Goal: Task Accomplishment & Management: Manage account settings

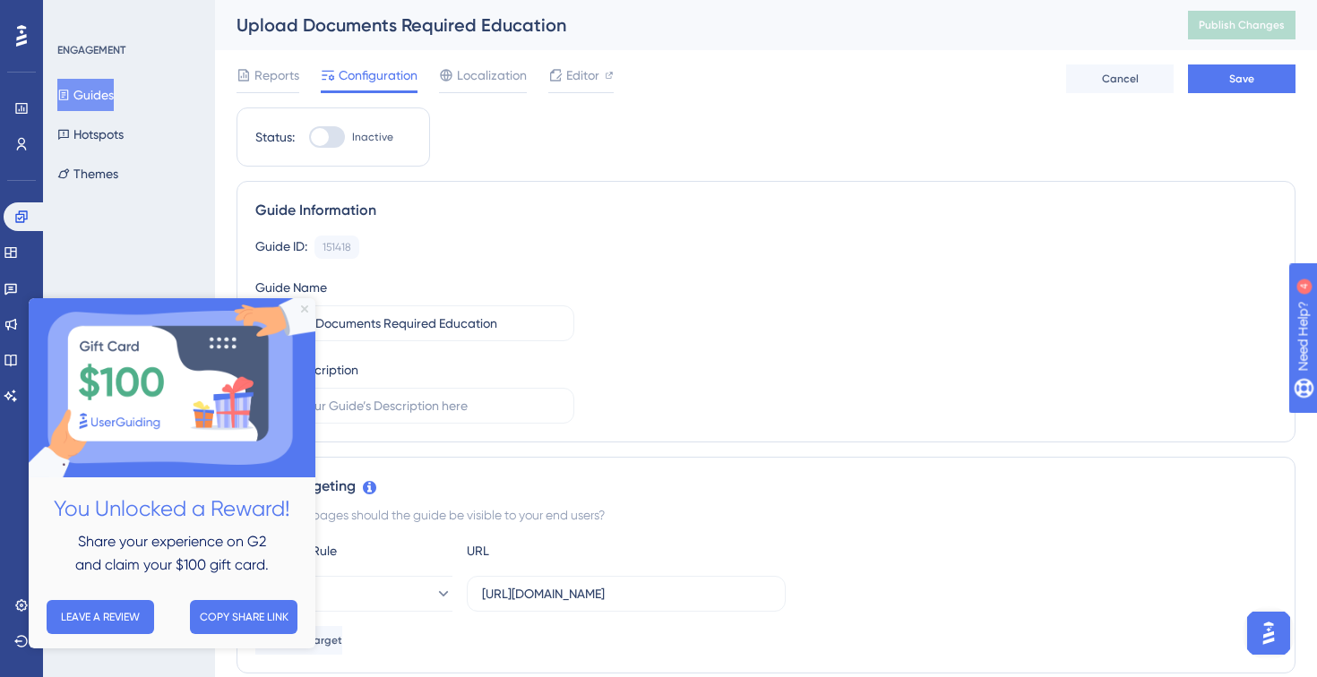
click at [306, 309] on icon "Close Preview" at bounding box center [304, 309] width 7 height 7
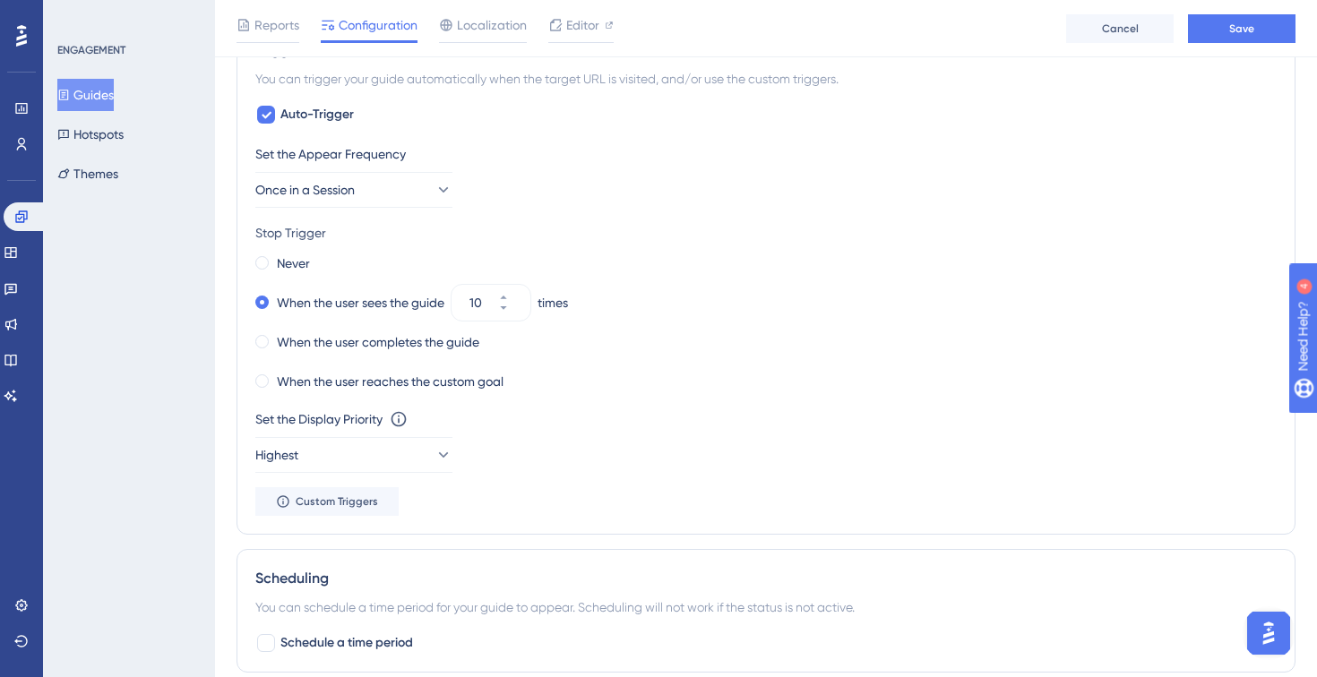
scroll to position [832, 0]
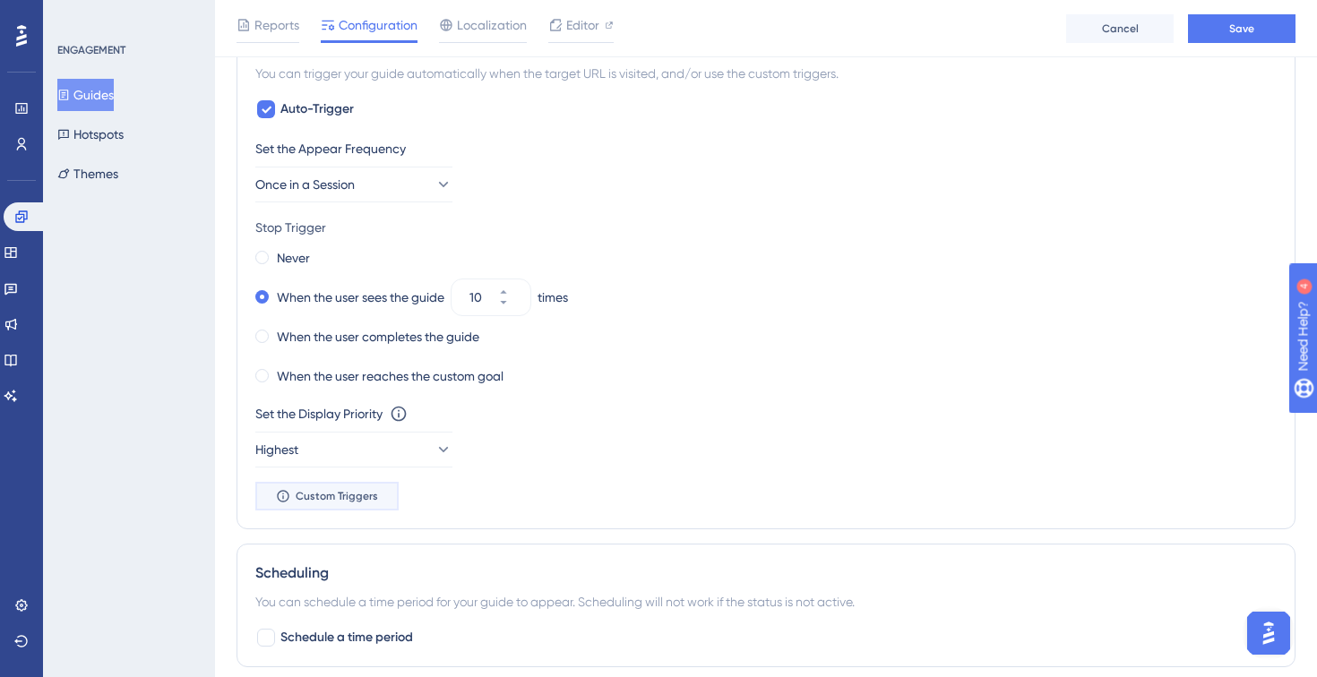
click at [348, 482] on button "Custom Triggers" at bounding box center [326, 496] width 143 height 29
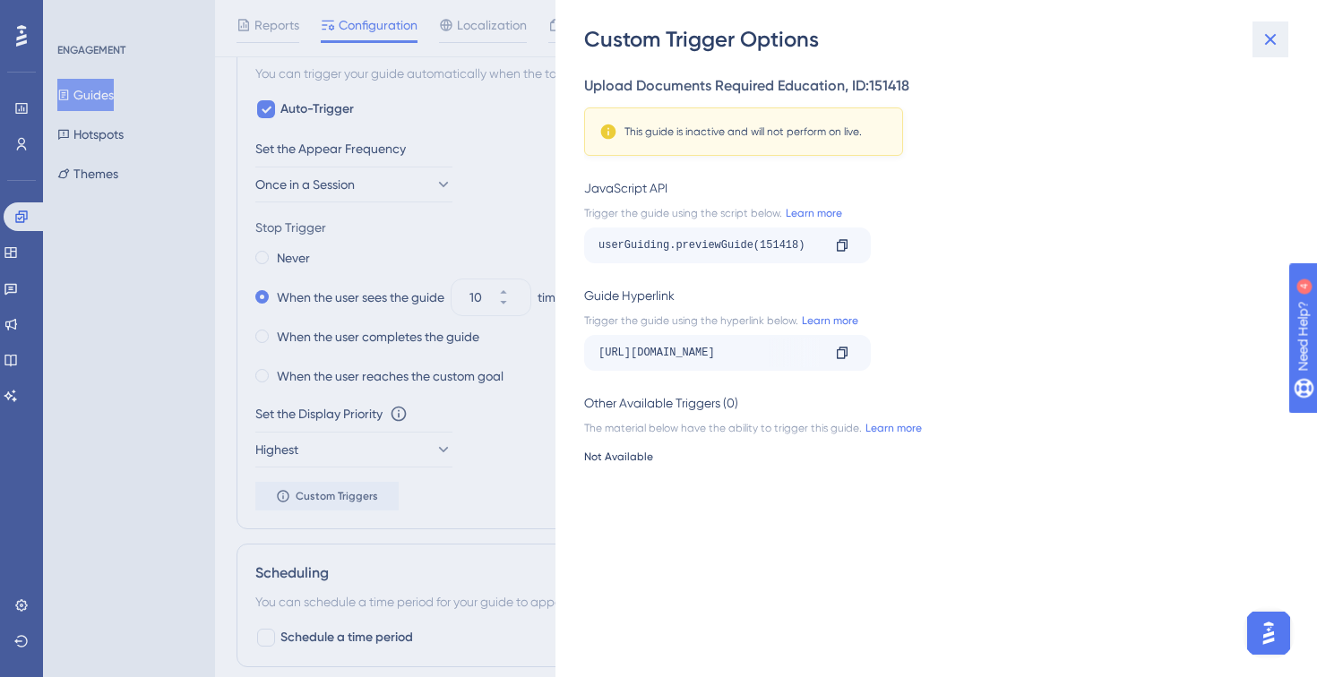
click at [1269, 45] on icon at bounding box center [1271, 40] width 22 height 22
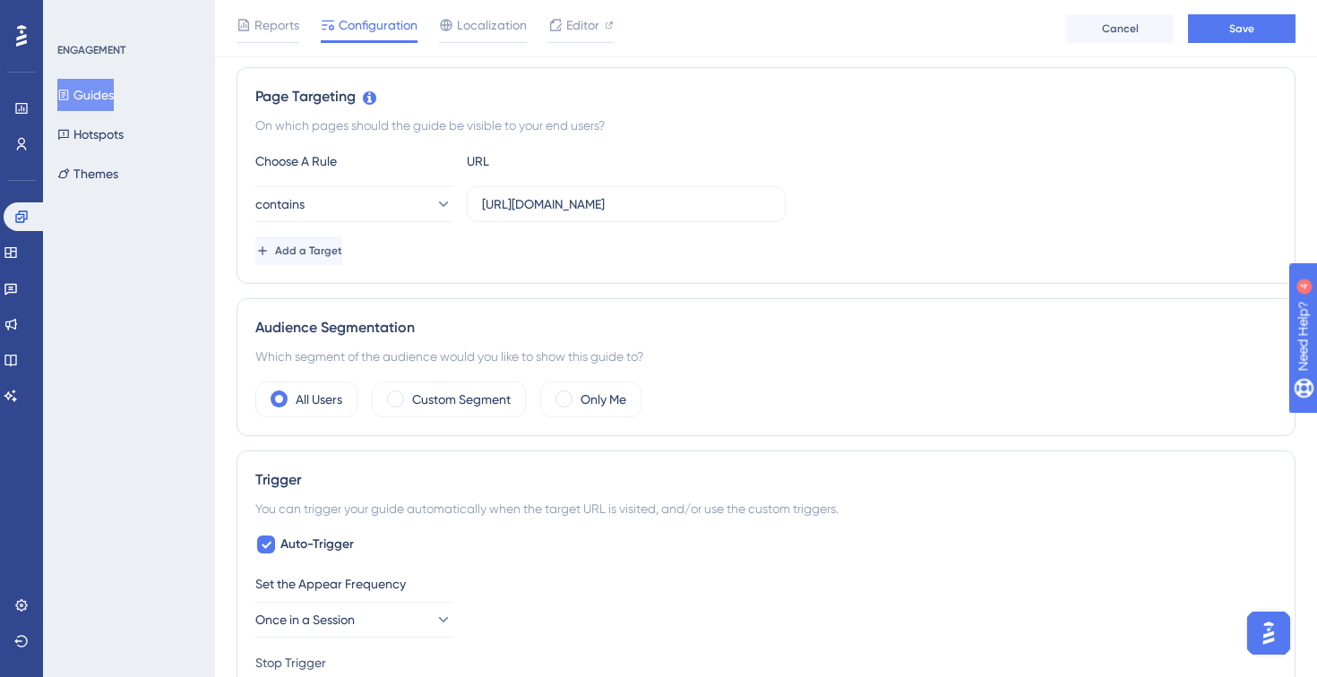
scroll to position [0, 0]
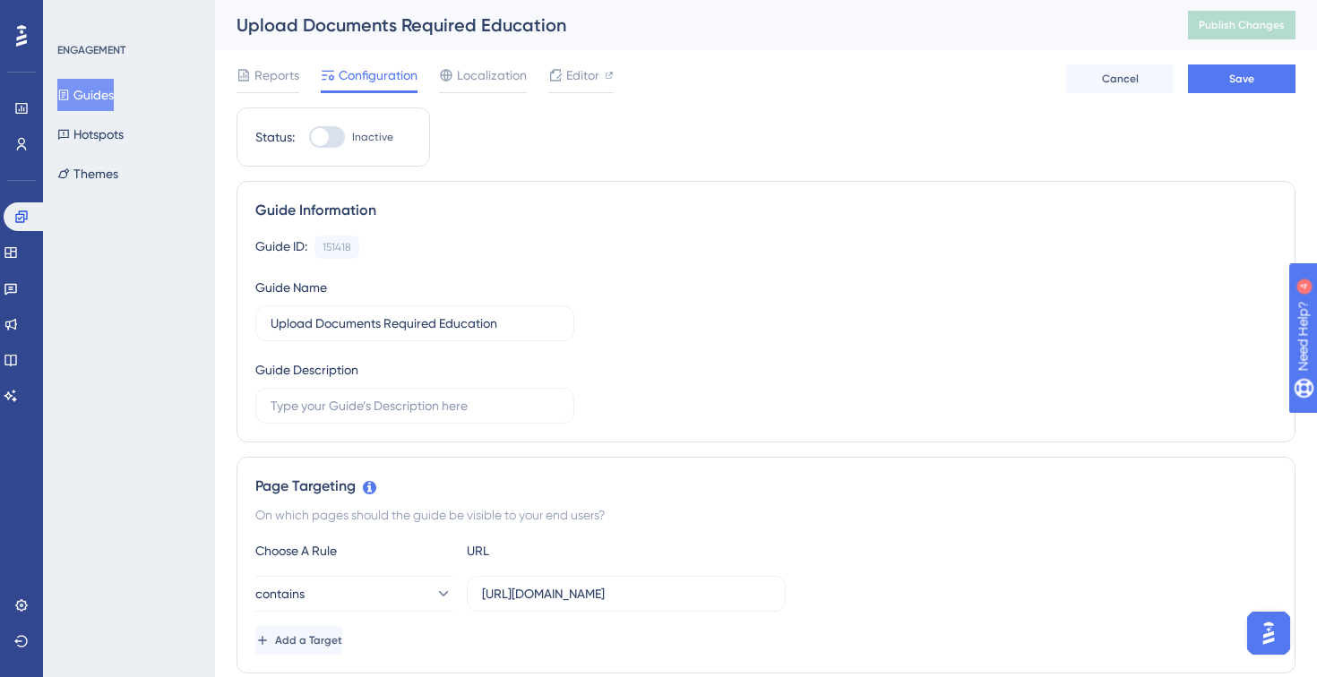
click at [320, 138] on div at bounding box center [320, 137] width 18 height 18
click at [309, 138] on input "Inactive" at bounding box center [308, 137] width 1 height 1
checkbox input "true"
click at [1244, 62] on div "Reports Configuration Localization Editor Cancel Save" at bounding box center [766, 78] width 1059 height 57
click at [1247, 76] on span "Save" at bounding box center [1241, 79] width 25 height 14
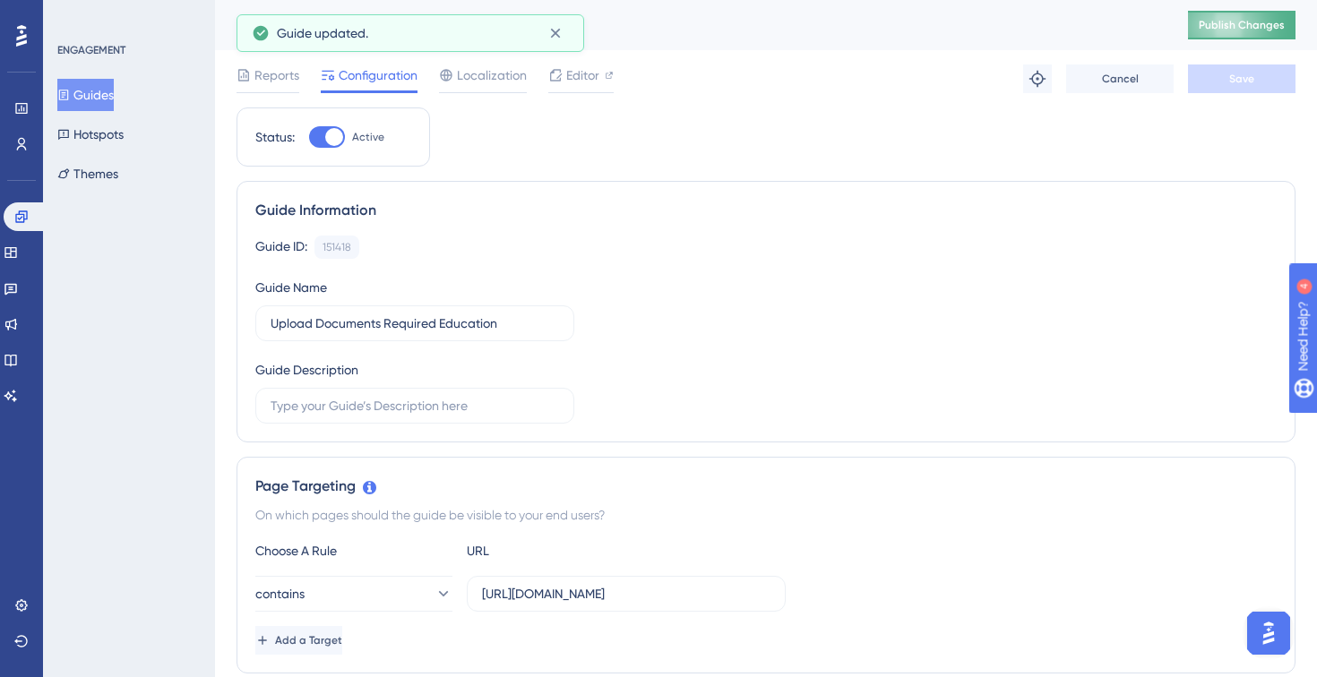
click at [1244, 12] on button "Publish Changes" at bounding box center [1242, 25] width 108 height 29
click at [1031, 87] on icon at bounding box center [1038, 79] width 18 height 18
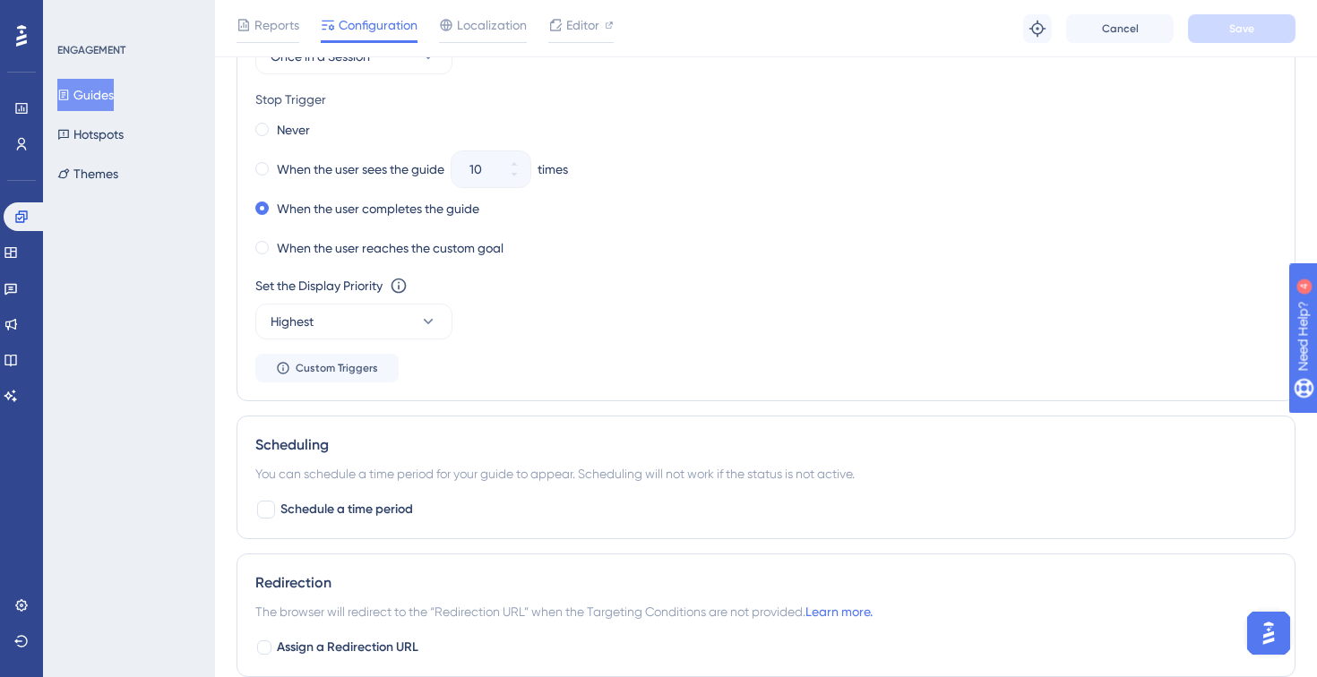
scroll to position [959, 0]
click at [348, 377] on button "Custom Triggers" at bounding box center [326, 370] width 143 height 29
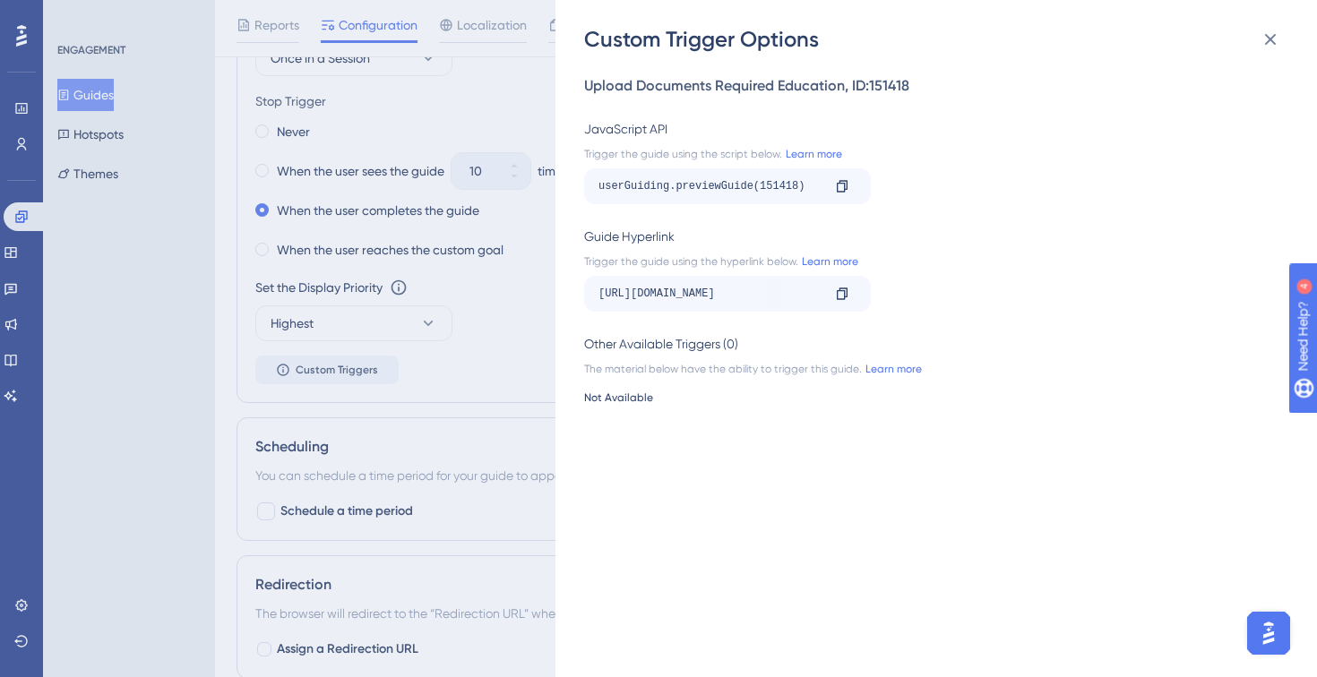
click at [750, 298] on div "[URL][DOMAIN_NAME]" at bounding box center [709, 294] width 222 height 29
click at [845, 295] on icon at bounding box center [842, 294] width 11 height 12
copy div "[URL][DOMAIN_NAME] Copy"
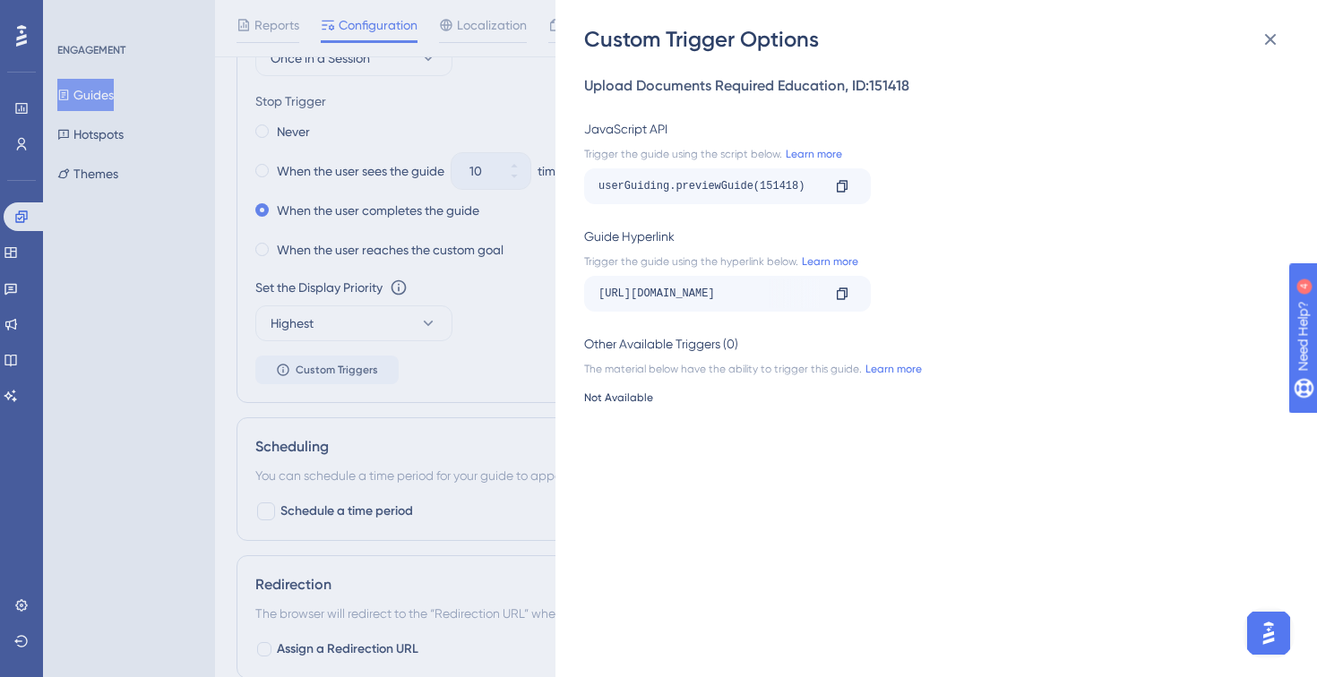
click at [442, 105] on div "Custom Trigger Options Upload Documents Required Education , ID: 151418 JavaScr…" at bounding box center [658, 338] width 1317 height 677
